Goal: Task Accomplishment & Management: Use online tool/utility

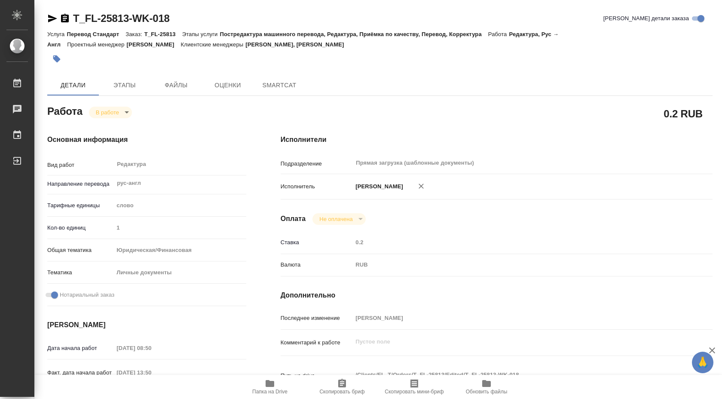
type textarea "x"
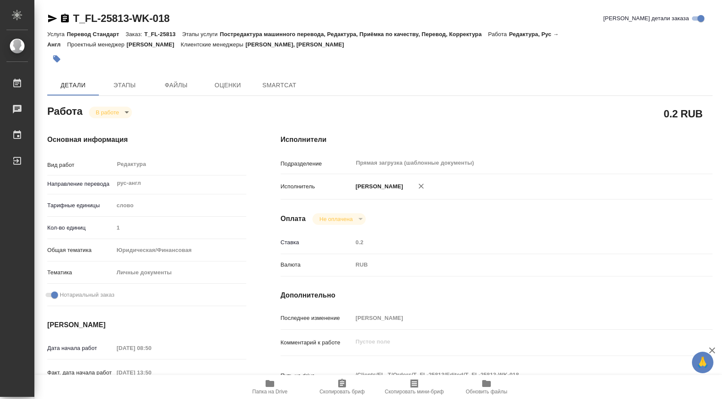
type textarea "x"
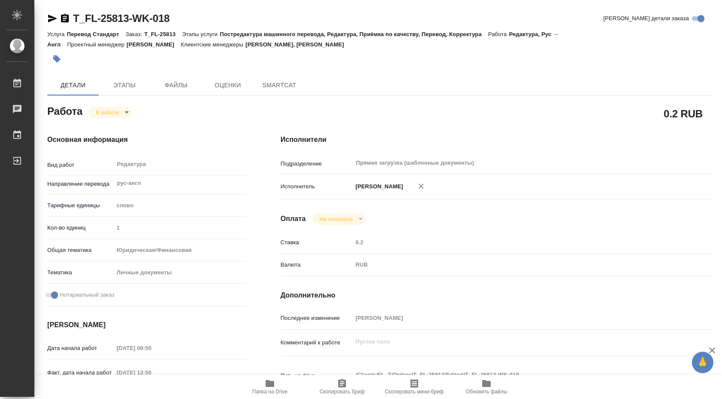
type textarea "x"
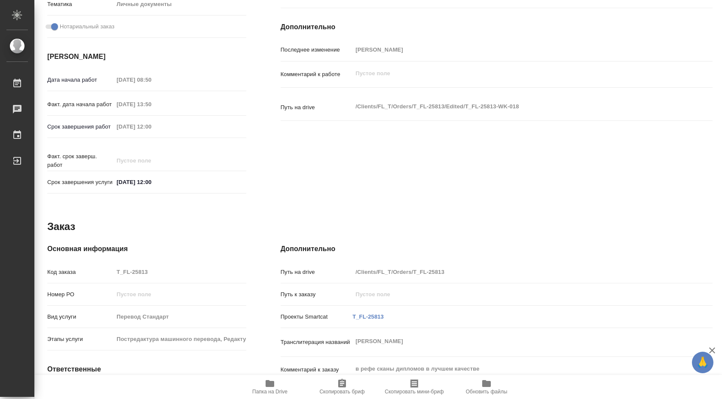
type textarea "x"
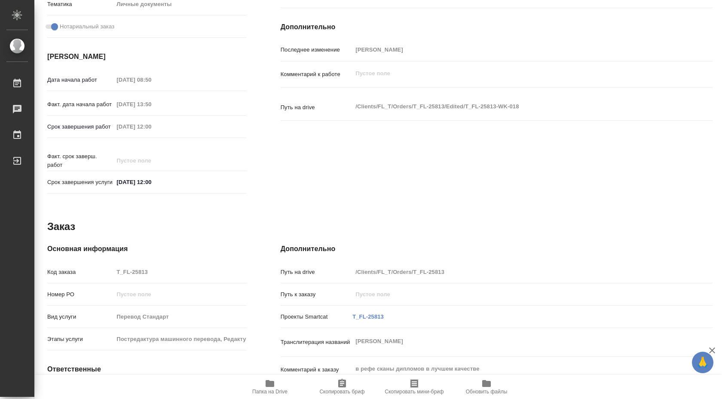
scroll to position [351, 0]
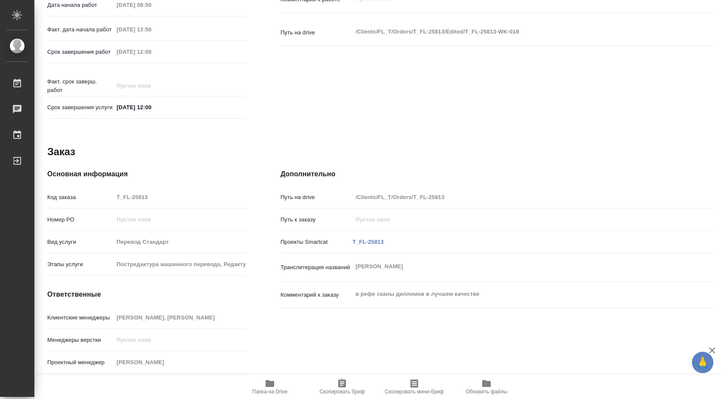
type textarea "x"
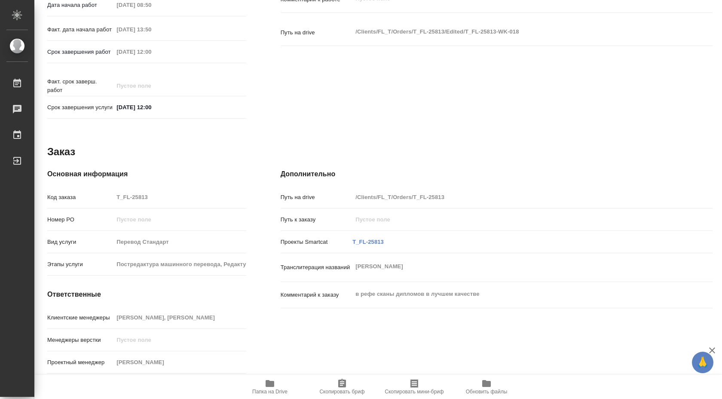
click at [269, 389] on span "Папка на Drive" at bounding box center [269, 391] width 35 height 6
